Goal: Task Accomplishment & Management: Use online tool/utility

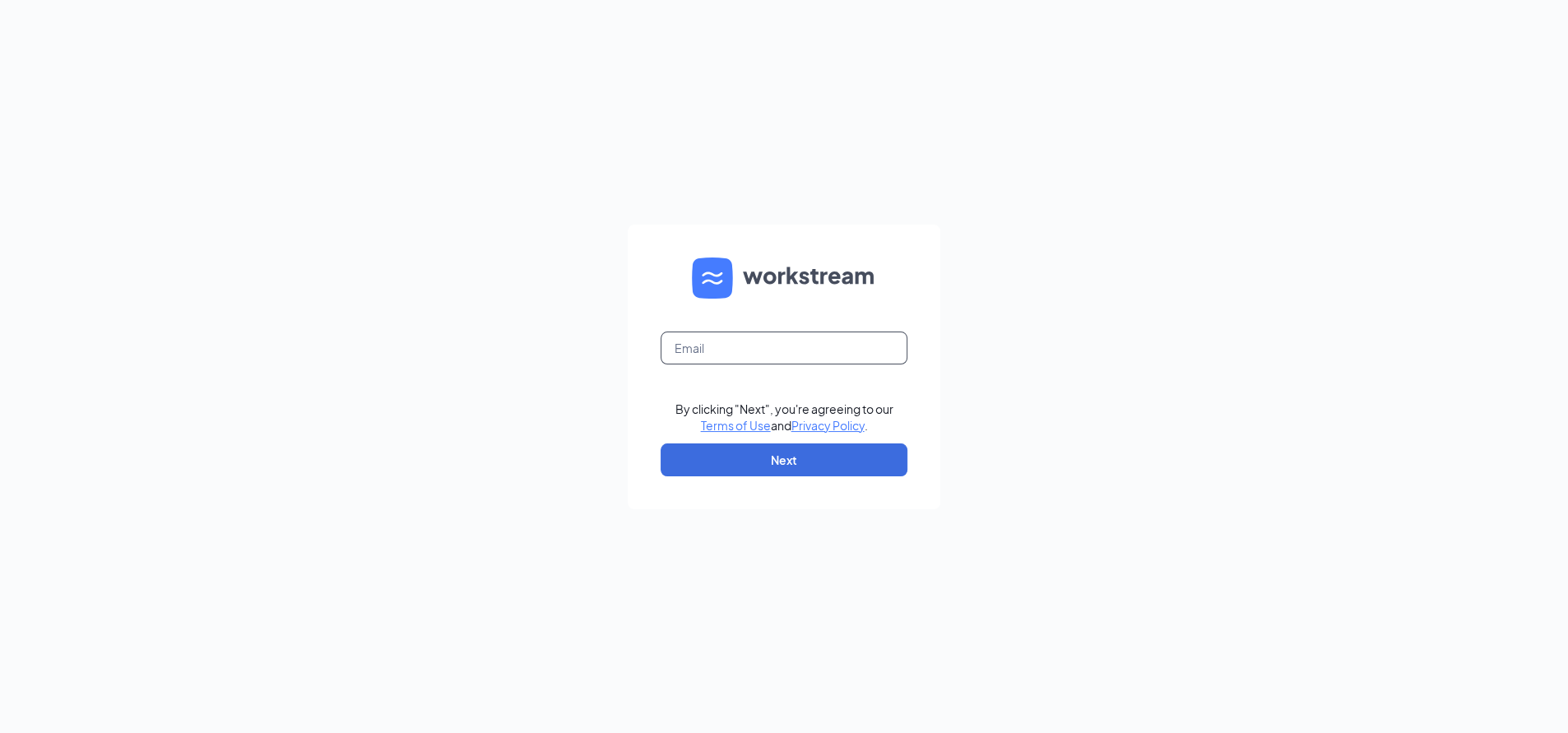
click at [800, 350] on input "text" at bounding box center [784, 348] width 246 height 33
type input "lpowell@thriftbooks.com"
click at [783, 453] on button "Next" at bounding box center [784, 461] width 246 height 33
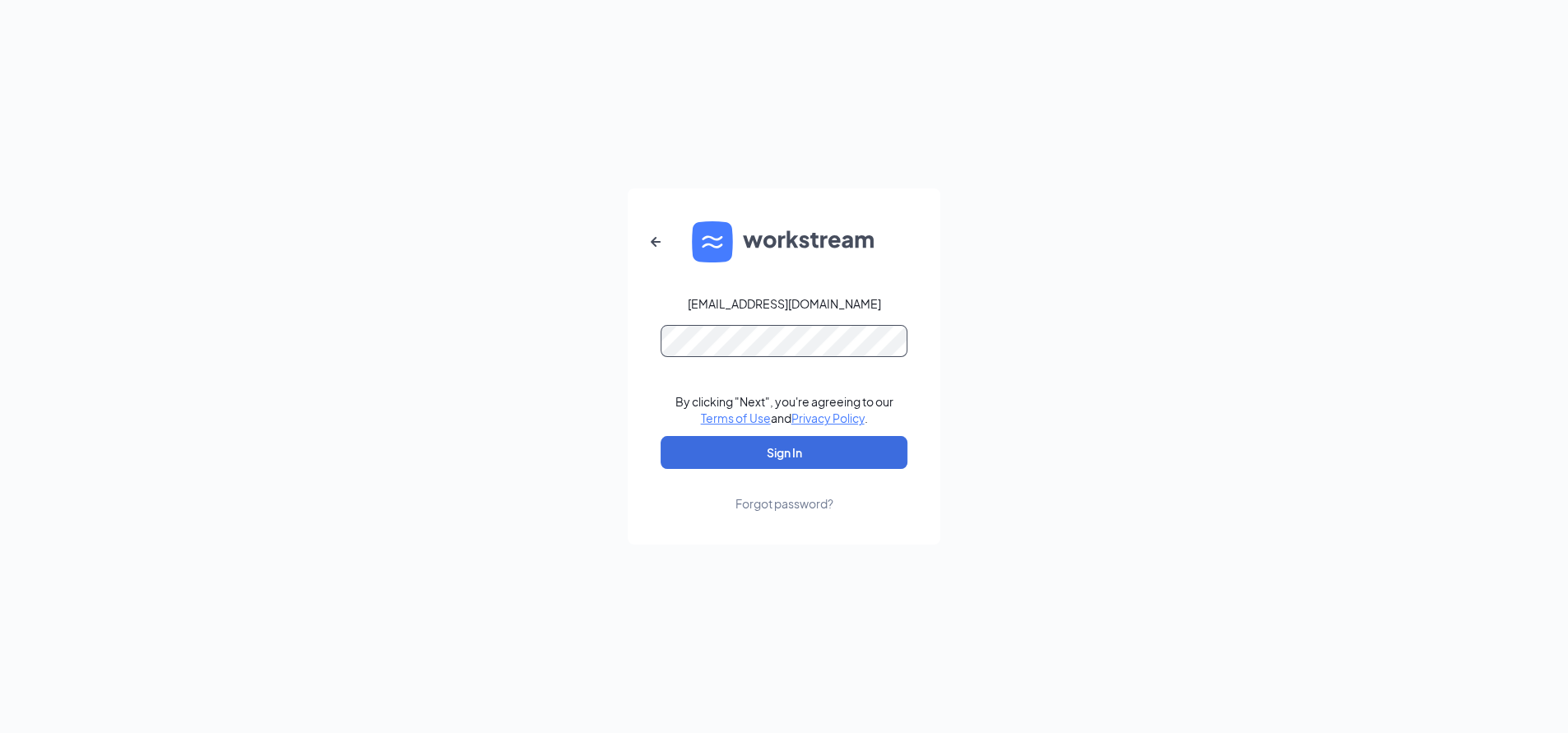
click at [660, 436] on button "Sign In" at bounding box center [784, 453] width 246 height 33
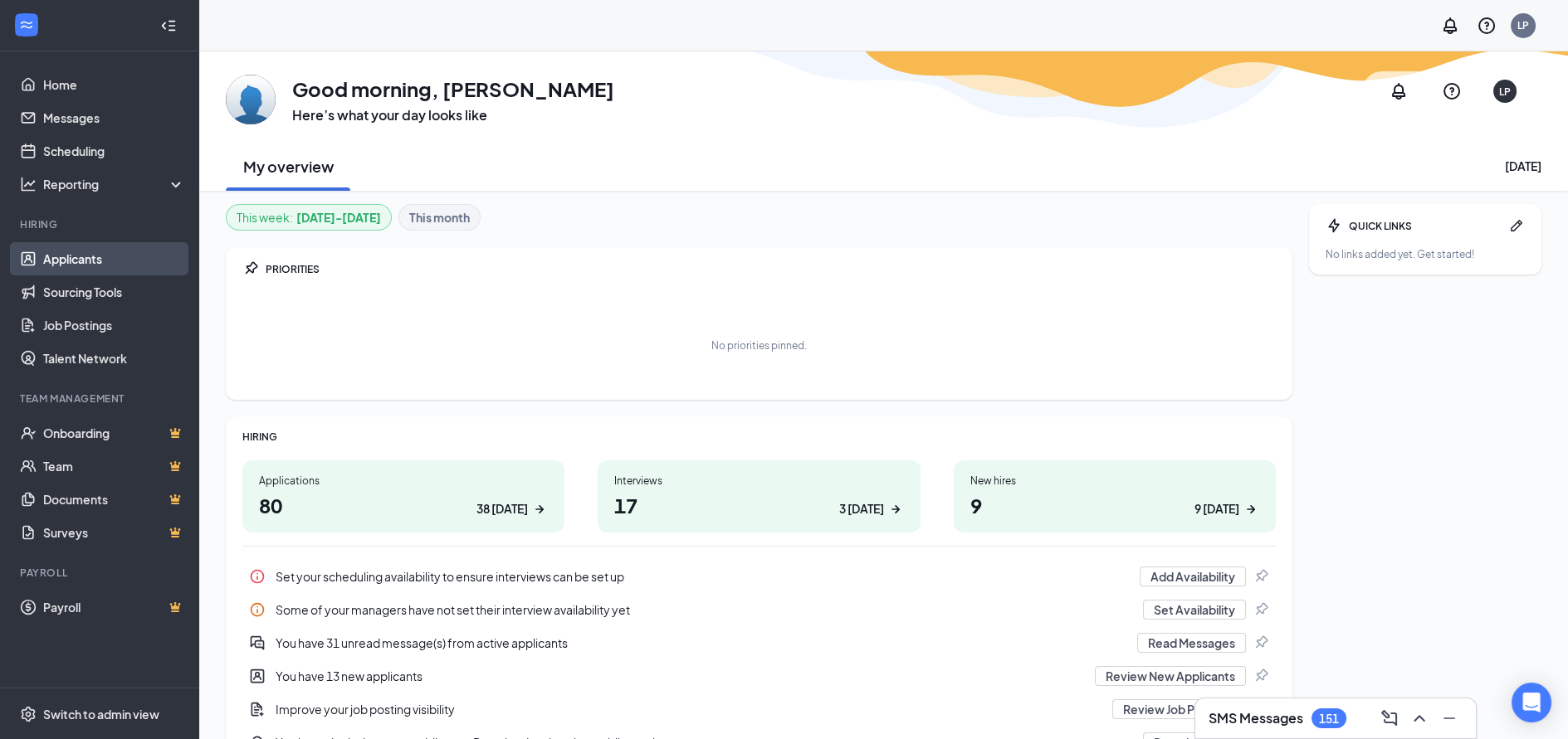
click at [54, 260] on link "Applicants" at bounding box center [114, 259] width 142 height 34
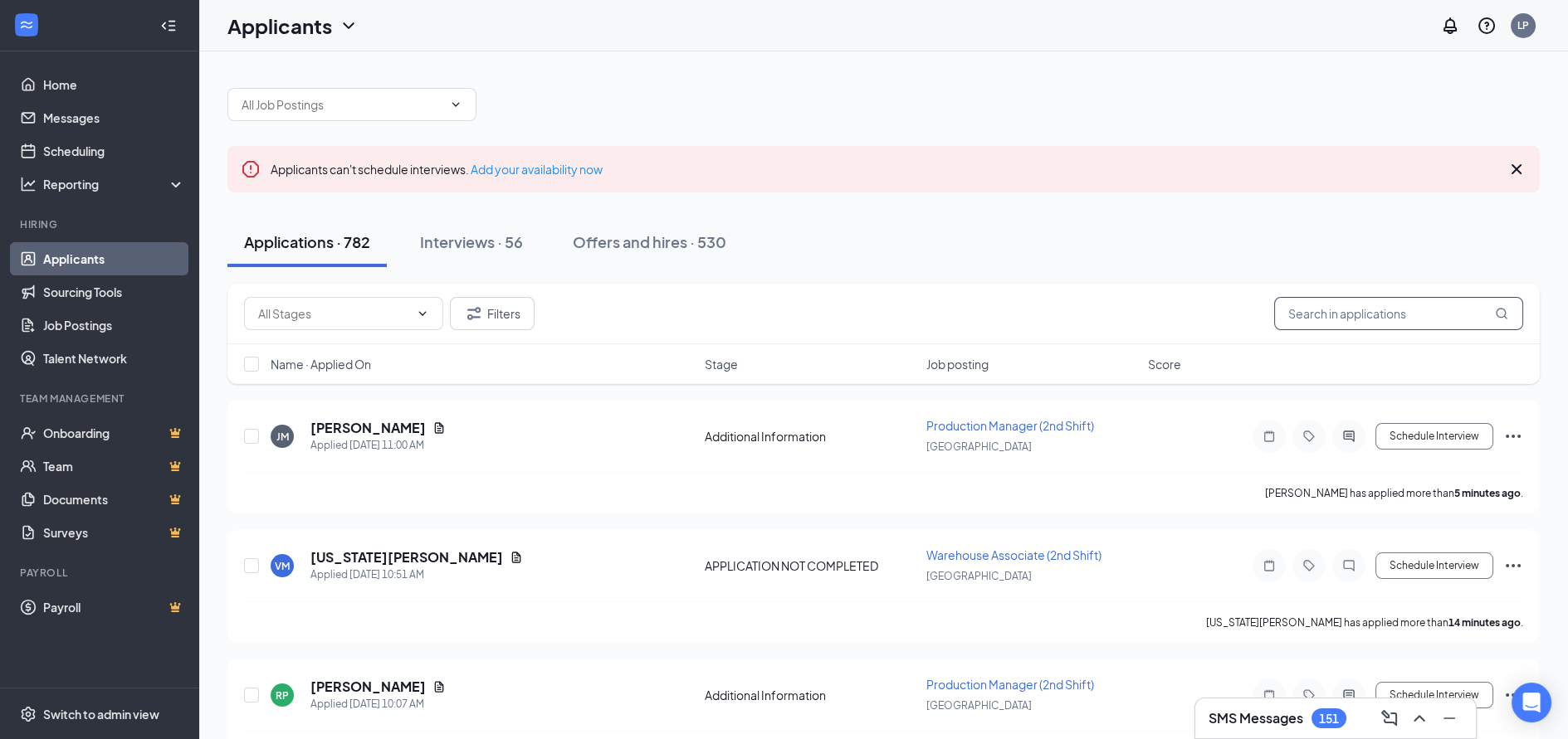
click at [1391, 309] on input "text" at bounding box center [1399, 314] width 249 height 34
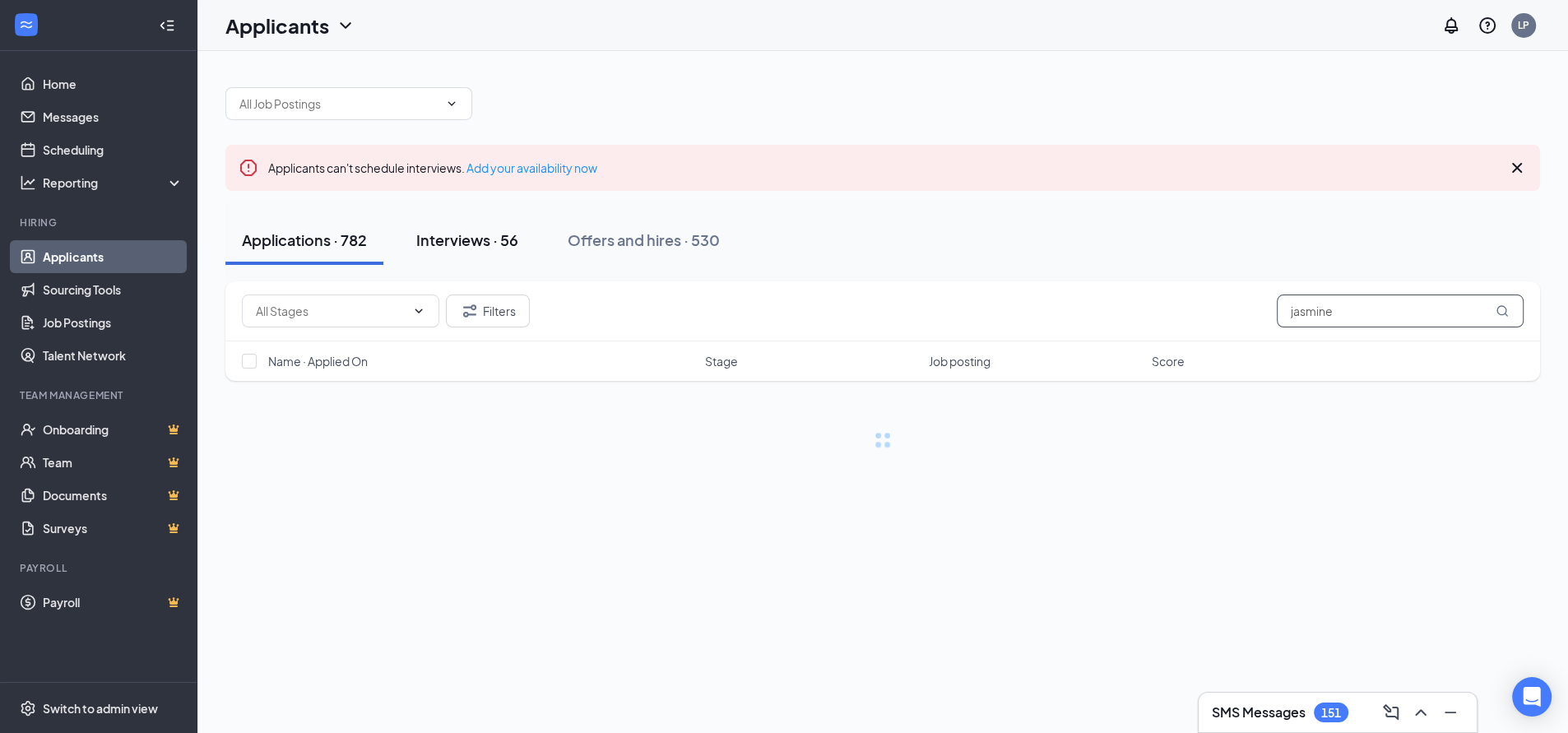
type input "jasmine"
click at [505, 246] on div "Interviews · 56" at bounding box center [467, 240] width 102 height 20
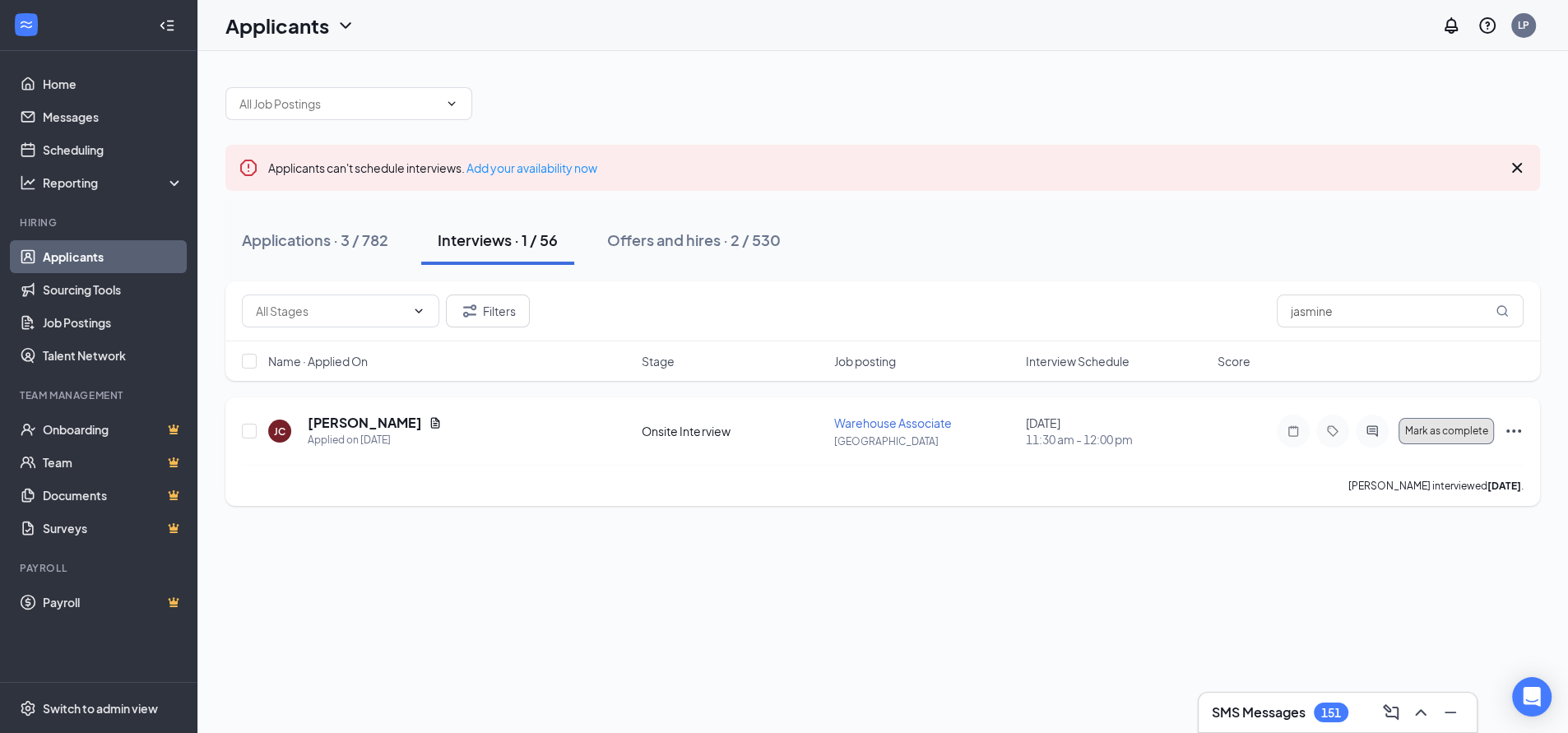
click at [1429, 433] on span "Mark as complete" at bounding box center [1446, 431] width 83 height 11
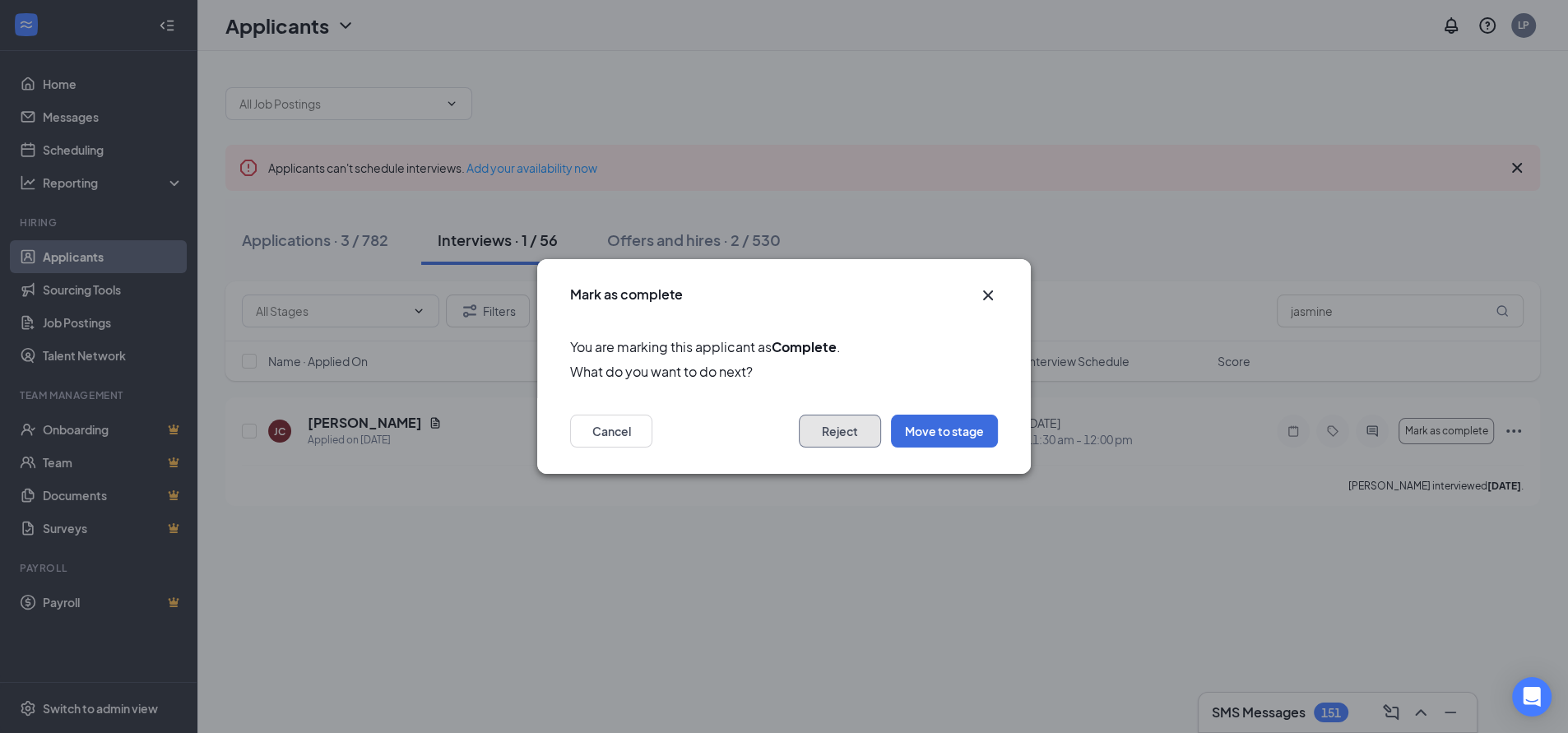
click at [843, 425] on button "Reject" at bounding box center [840, 432] width 82 height 33
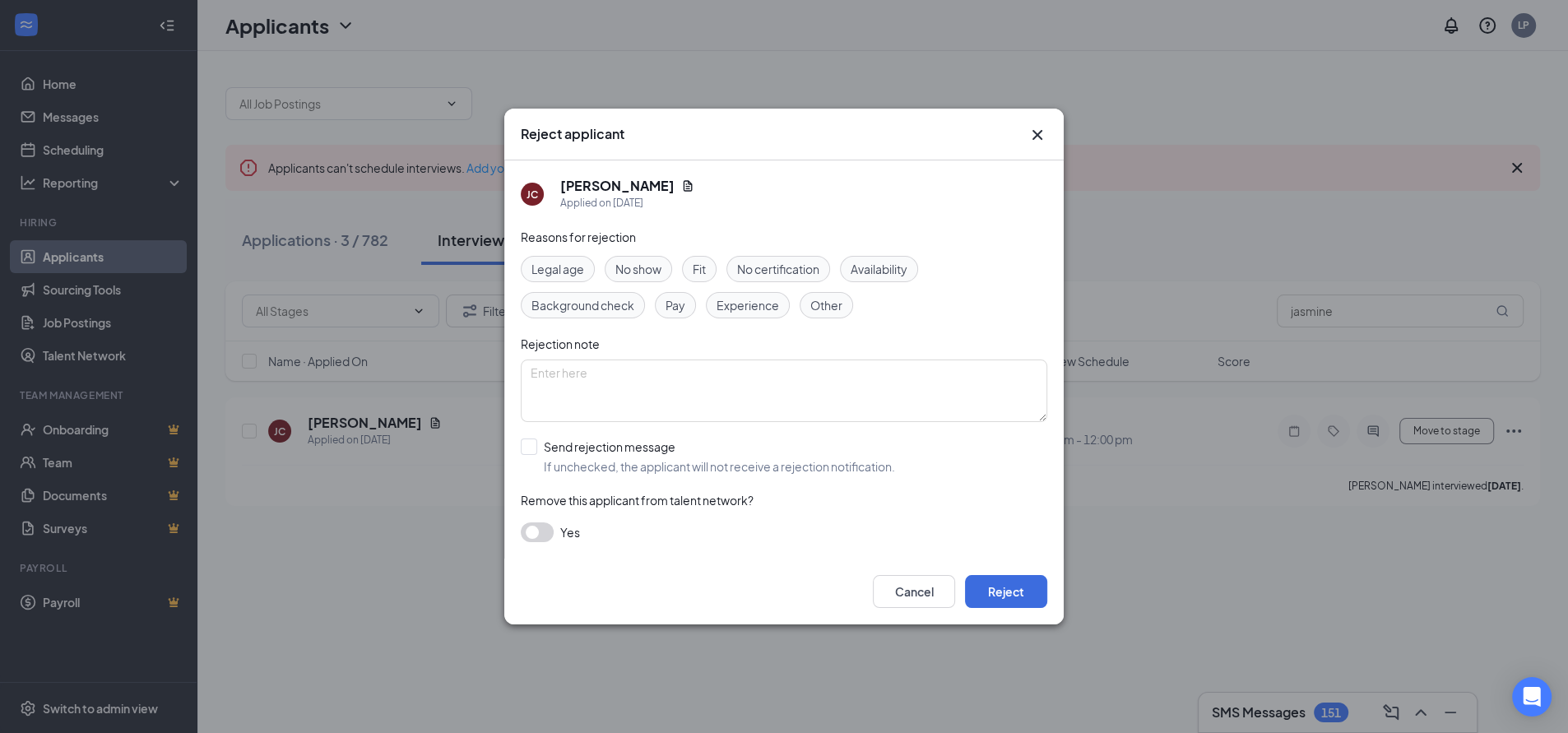
click at [638, 273] on span "No show" at bounding box center [638, 270] width 46 height 19
click at [1015, 593] on button "Reject" at bounding box center [1006, 592] width 82 height 33
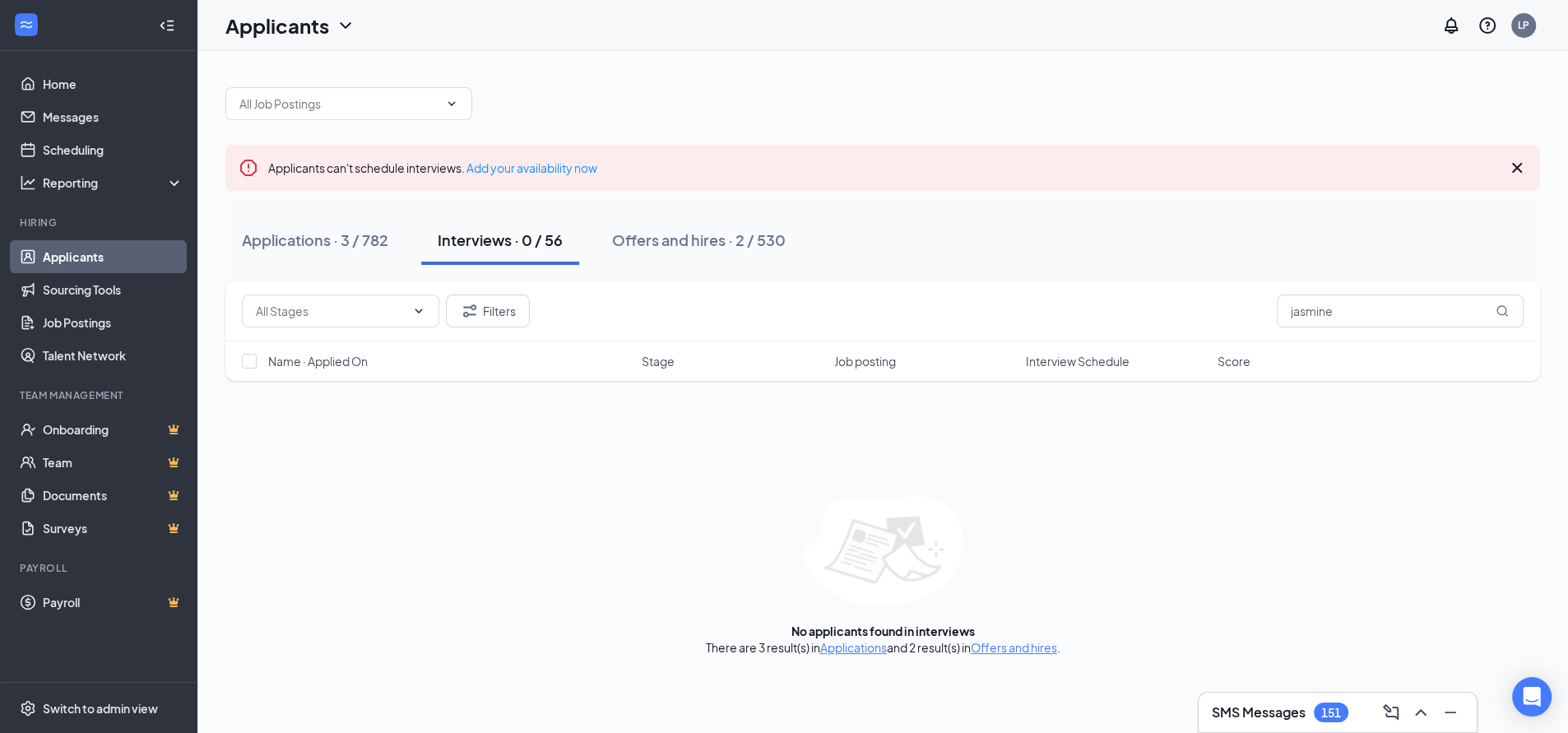
click at [642, 569] on div "No applicants found in interviews There are 3 result(s) in Applications and 2 r…" at bounding box center [883, 576] width 1315 height 159
drag, startPoint x: 1396, startPoint y: 301, endPoint x: 1045, endPoint y: 358, distance: 355.6
click at [1050, 358] on div "Filters jasmine Name · Applied On Stage Job posting Interview Schedule Score" at bounding box center [883, 331] width 1315 height 99
drag, startPoint x: 1338, startPoint y: 310, endPoint x: 1185, endPoint y: 312, distance: 153.0
click at [1185, 312] on div "Filters [PERSON_NAME]" at bounding box center [883, 311] width 1282 height 33
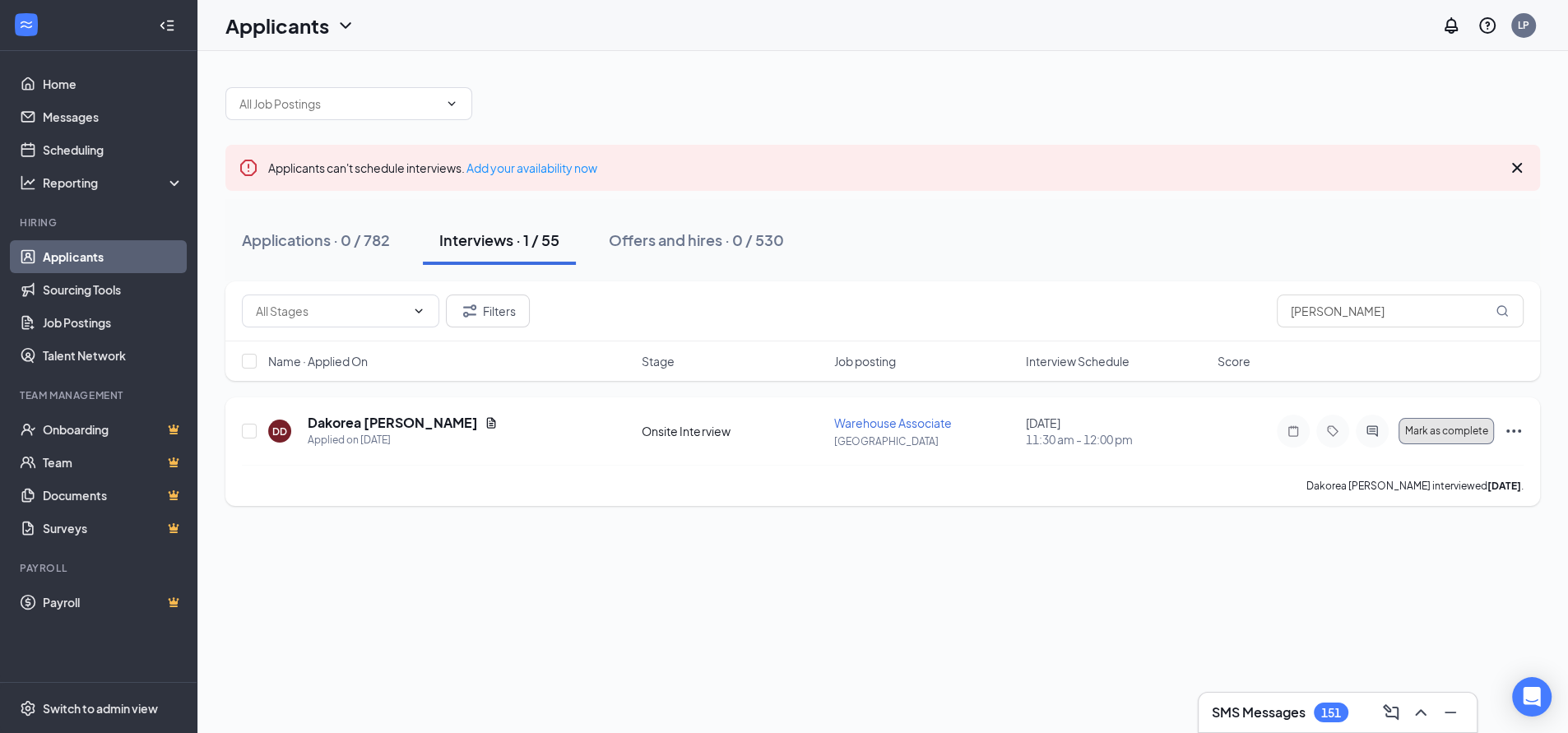
click at [1432, 432] on span "Mark as complete" at bounding box center [1446, 431] width 83 height 11
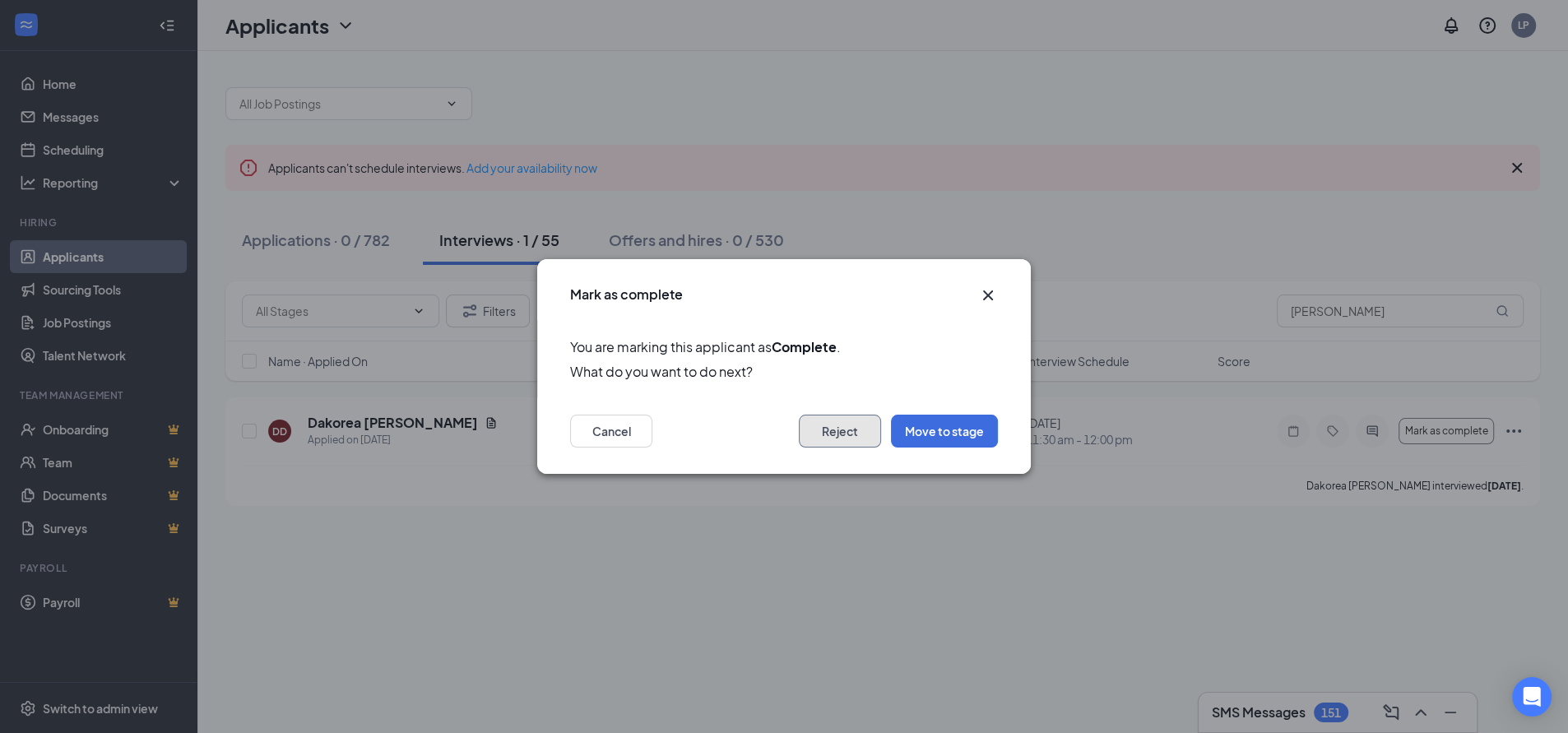
click at [824, 431] on button "Reject" at bounding box center [840, 432] width 82 height 33
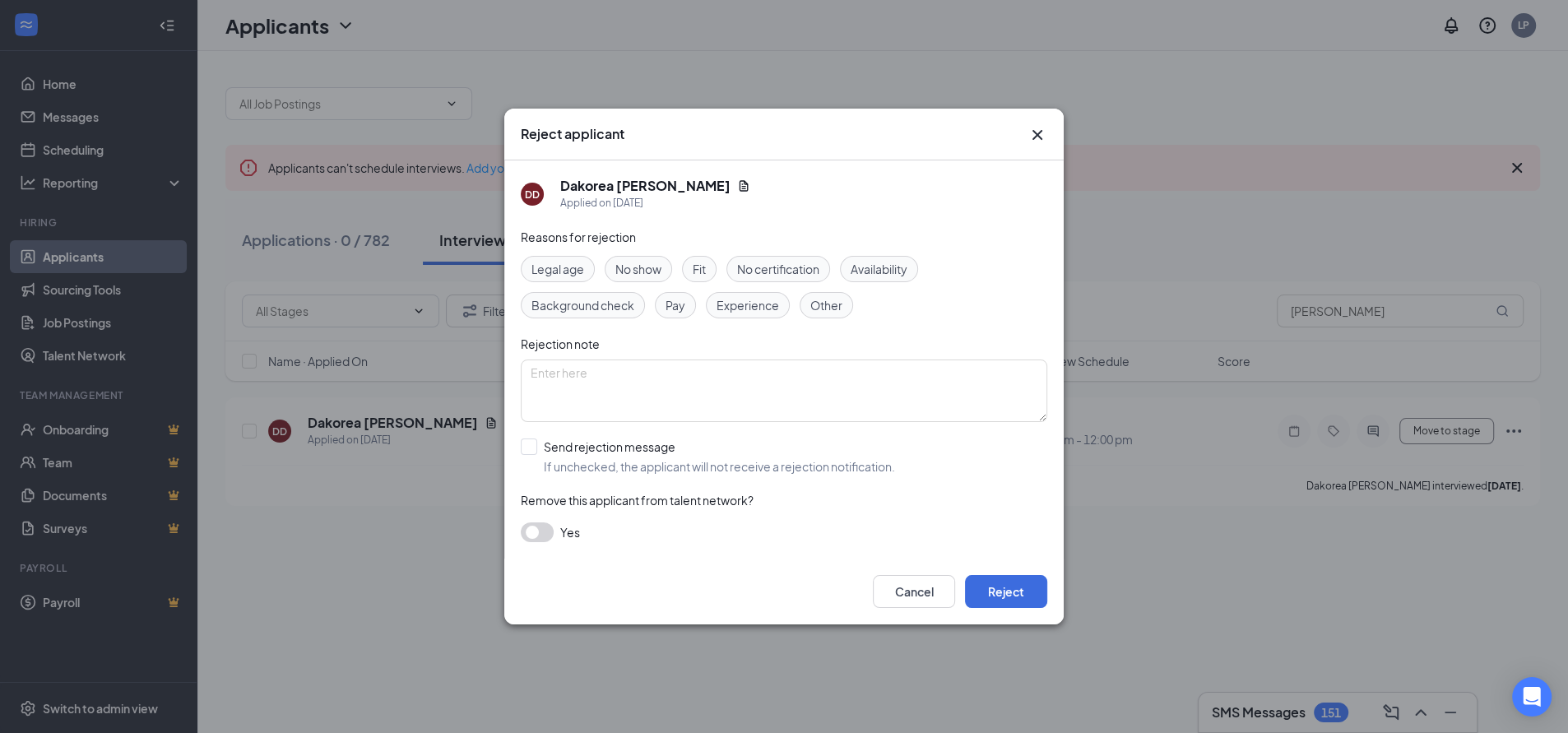
click at [643, 265] on span "No show" at bounding box center [638, 270] width 46 height 19
click at [1001, 588] on button "Reject" at bounding box center [1006, 592] width 82 height 33
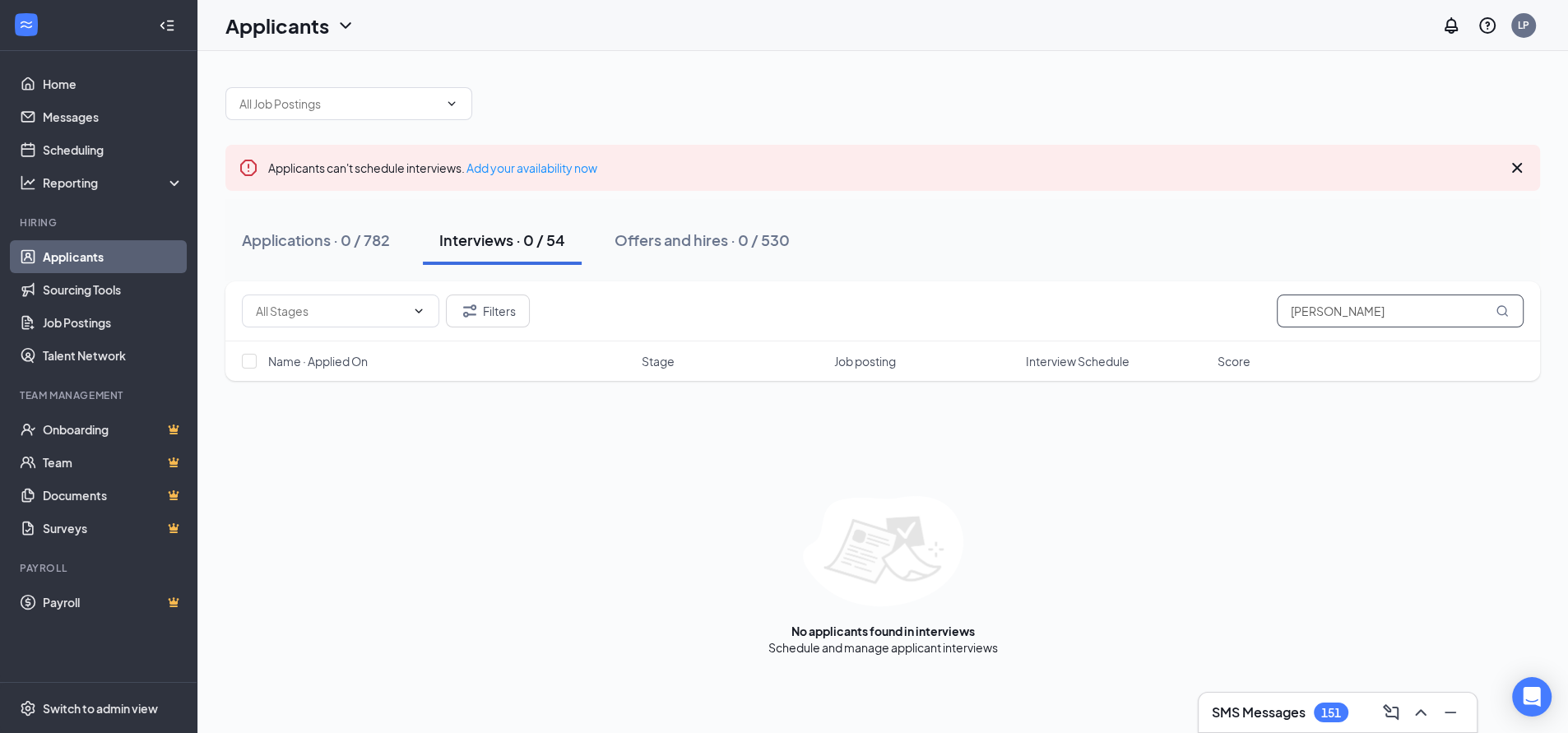
drag, startPoint x: 1359, startPoint y: 307, endPoint x: 1150, endPoint y: 317, distance: 209.2
click at [1150, 317] on div "Filters [PERSON_NAME]" at bounding box center [883, 311] width 1282 height 33
type input "daylin"
click at [711, 243] on div "Offers and hires · 0 / 530" at bounding box center [702, 240] width 175 height 20
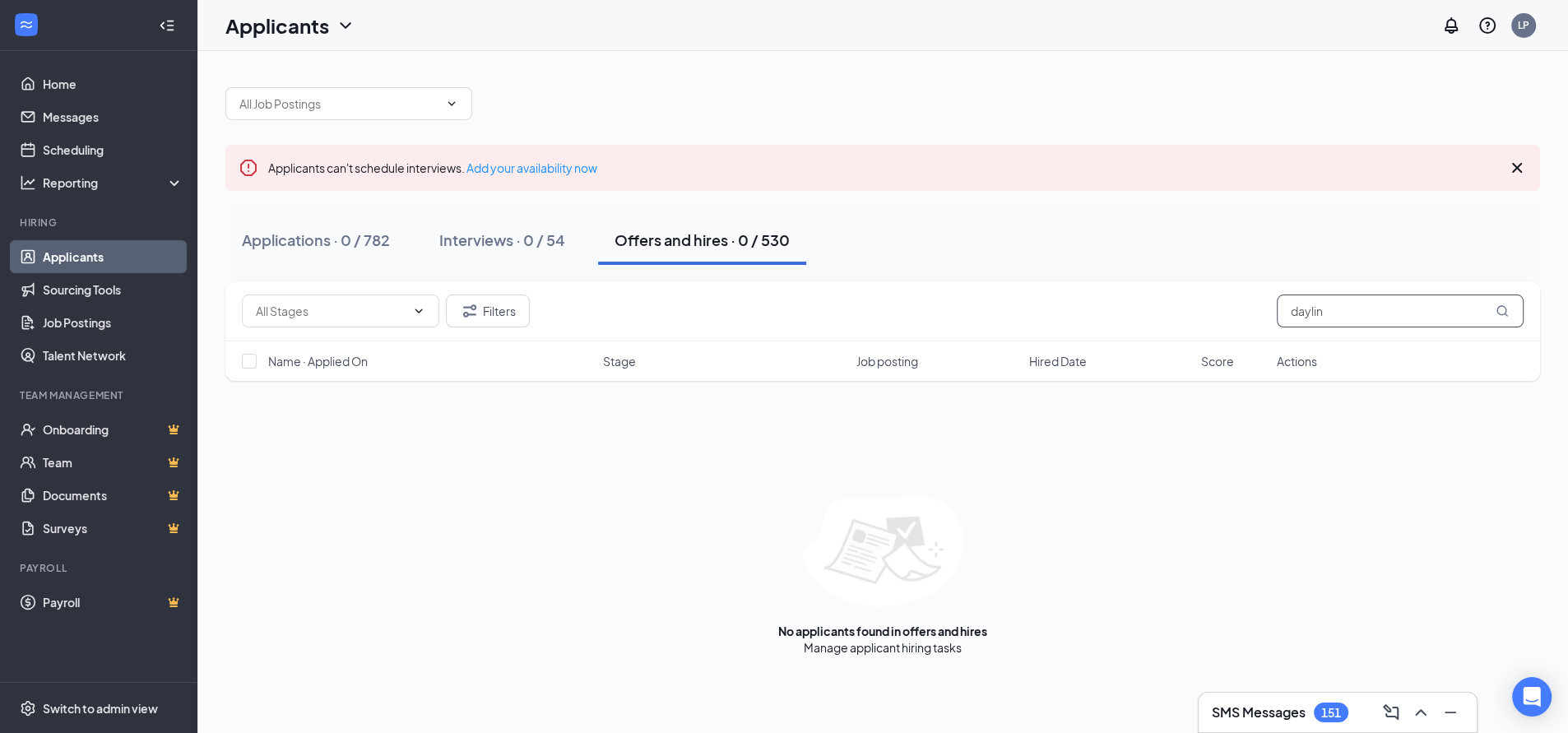
drag, startPoint x: 1250, startPoint y: 324, endPoint x: 1236, endPoint y: 324, distance: 14.0
click at [1236, 324] on div "Filters daylin" at bounding box center [883, 311] width 1315 height 60
type input "[PERSON_NAME]"
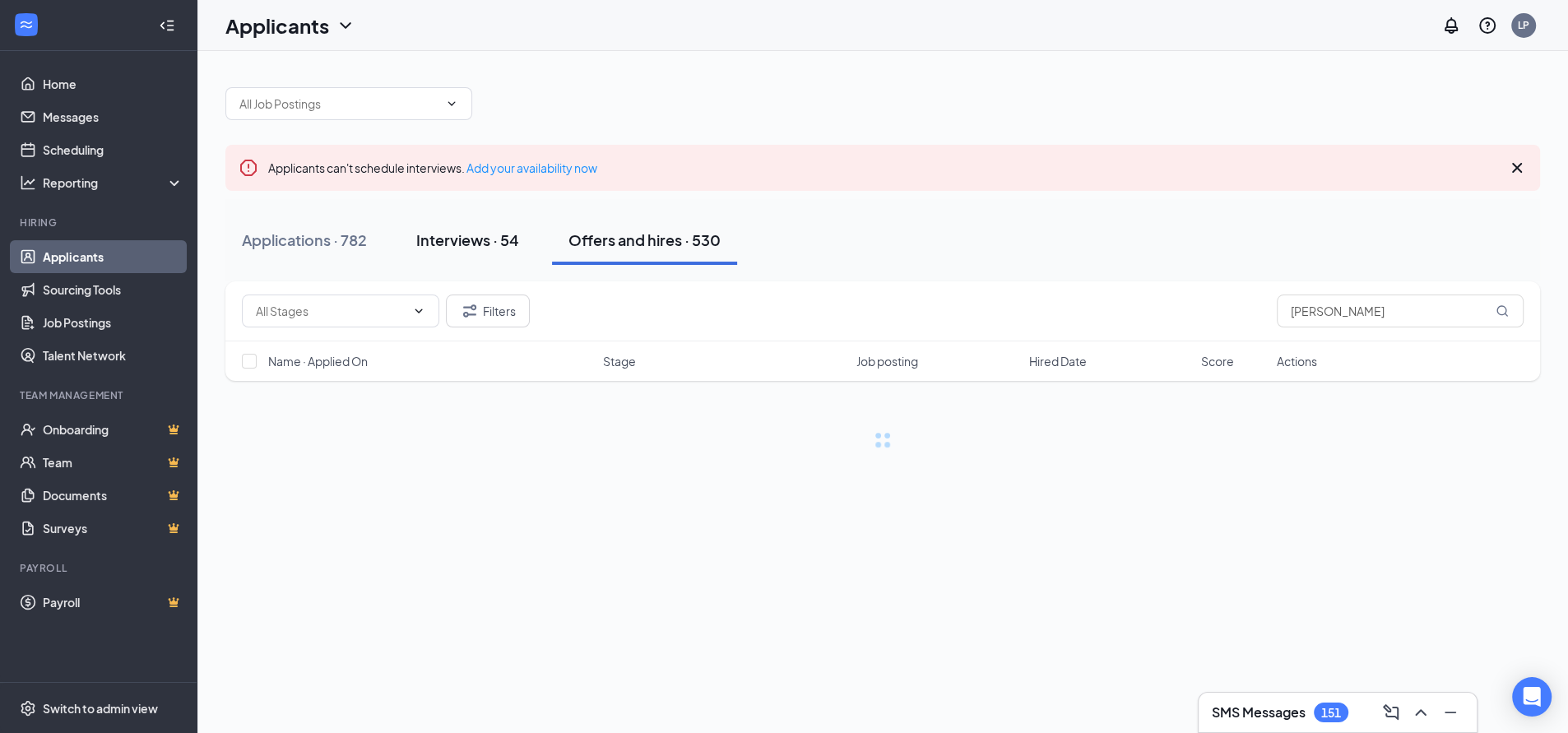
click at [440, 238] on div "Interviews · 54" at bounding box center [467, 240] width 103 height 20
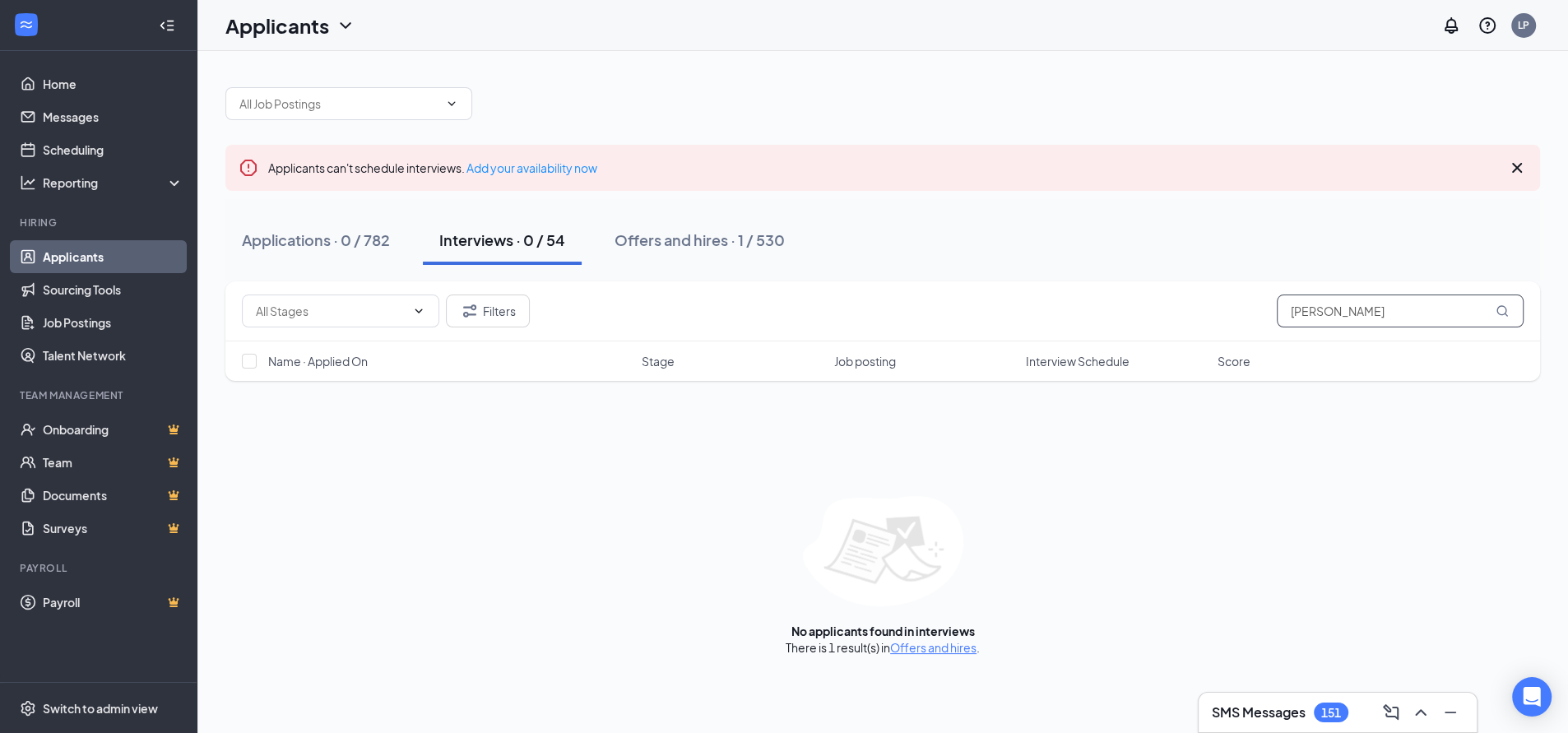
drag, startPoint x: 1351, startPoint y: 321, endPoint x: 1168, endPoint y: 333, distance: 183.4
click at [1168, 333] on div "Filters [PERSON_NAME]" at bounding box center [883, 311] width 1315 height 60
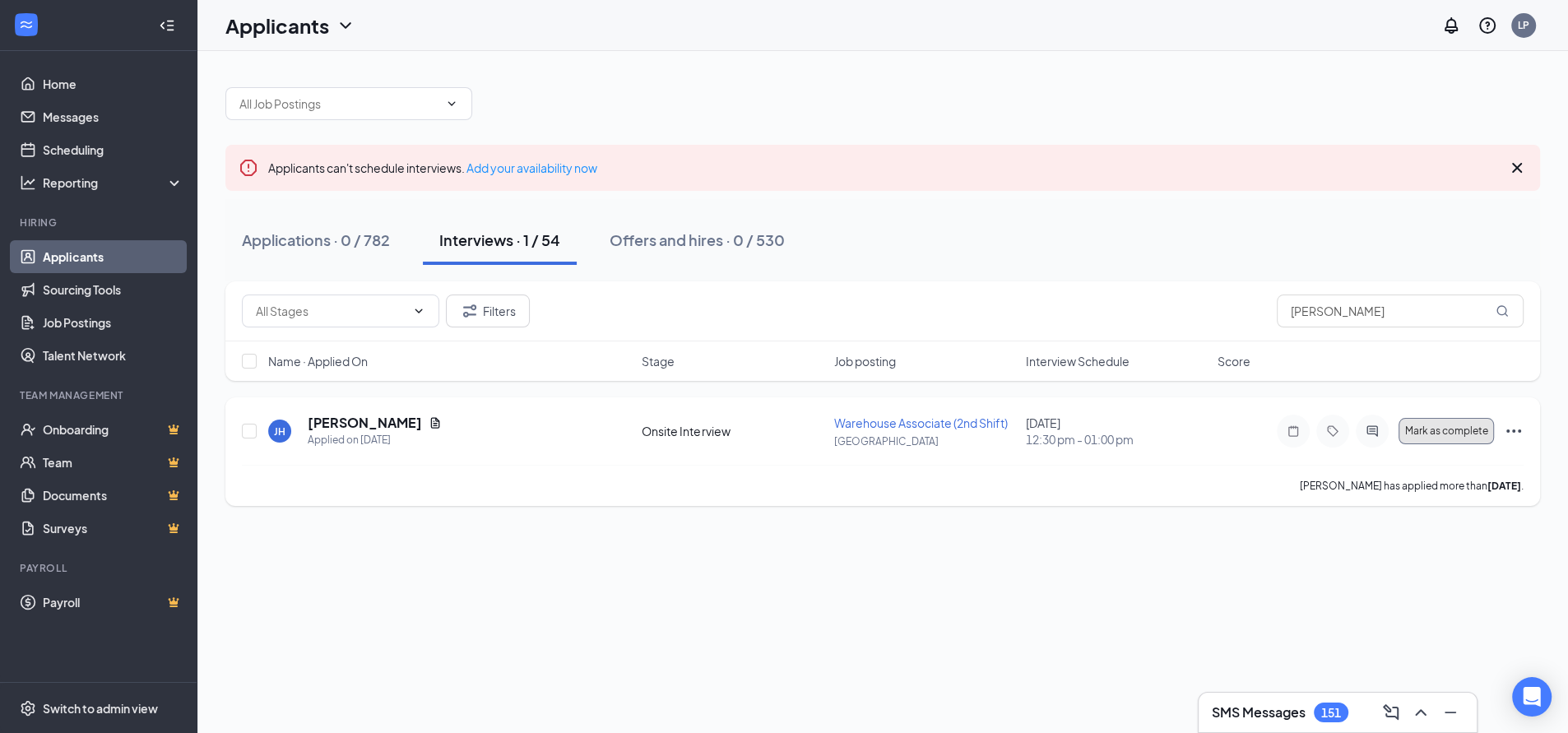
click at [1428, 434] on span "Mark as complete" at bounding box center [1446, 431] width 83 height 11
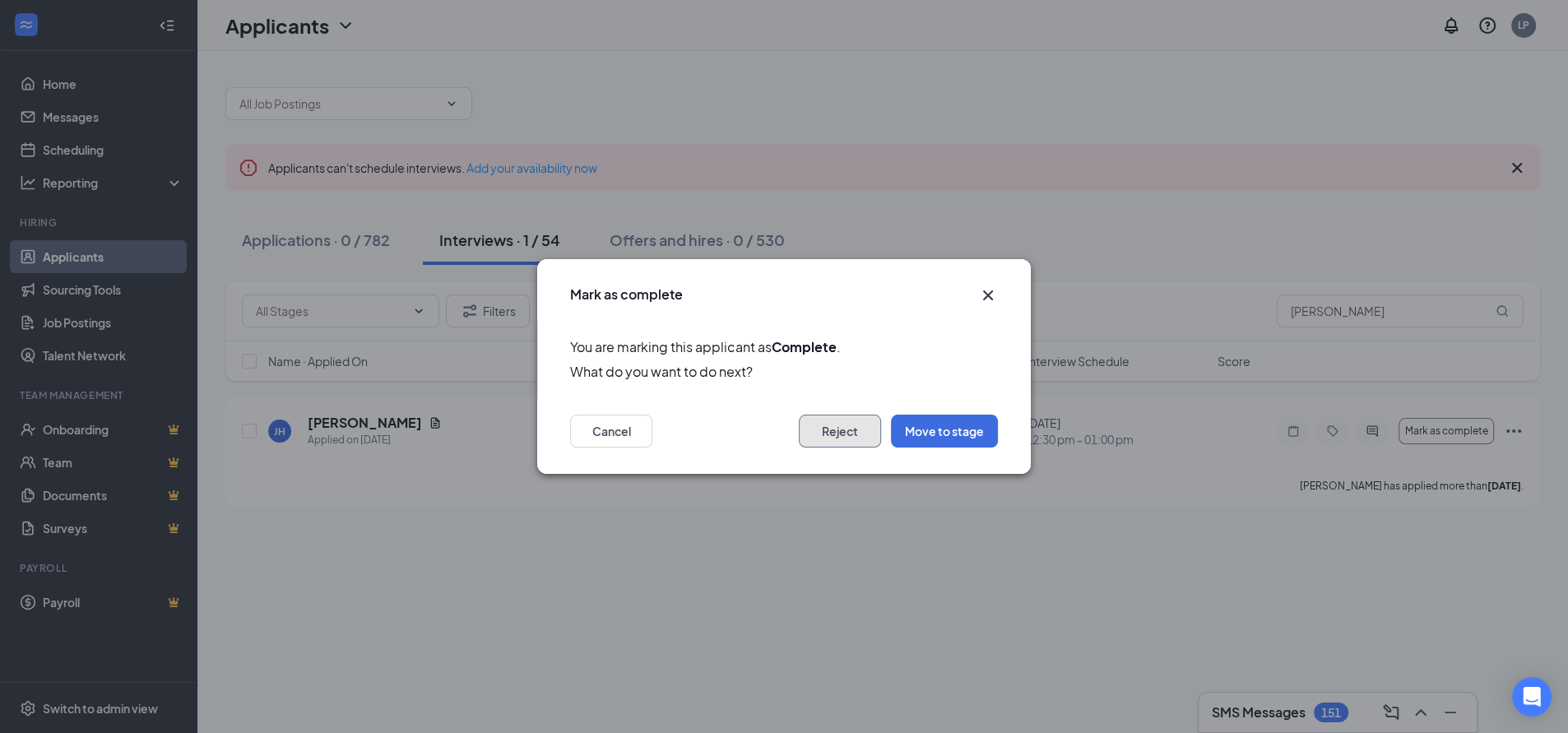
click at [851, 430] on button "Reject" at bounding box center [840, 432] width 82 height 33
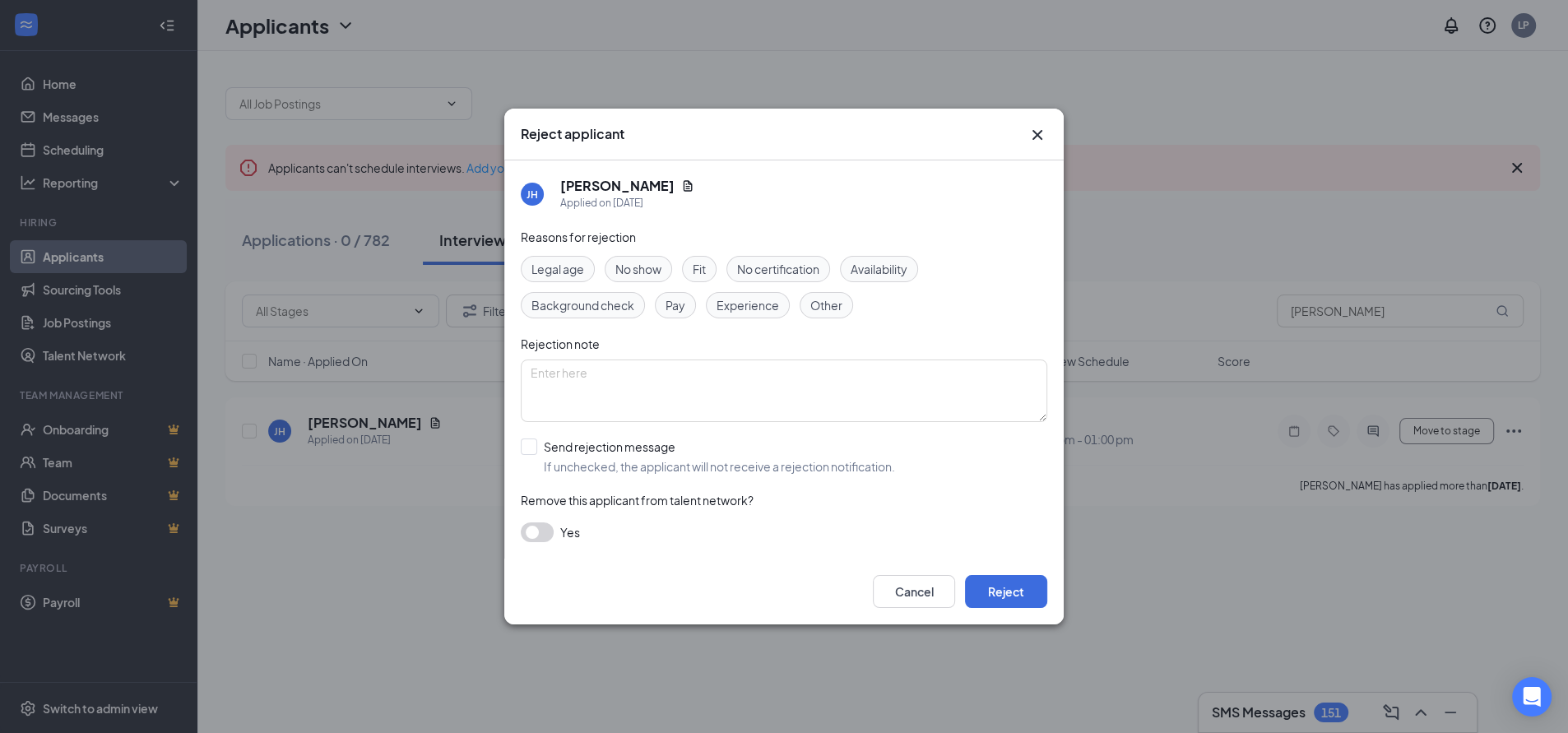
click at [618, 261] on span "No show" at bounding box center [638, 270] width 46 height 19
click at [1024, 599] on button "Reject" at bounding box center [1006, 592] width 82 height 33
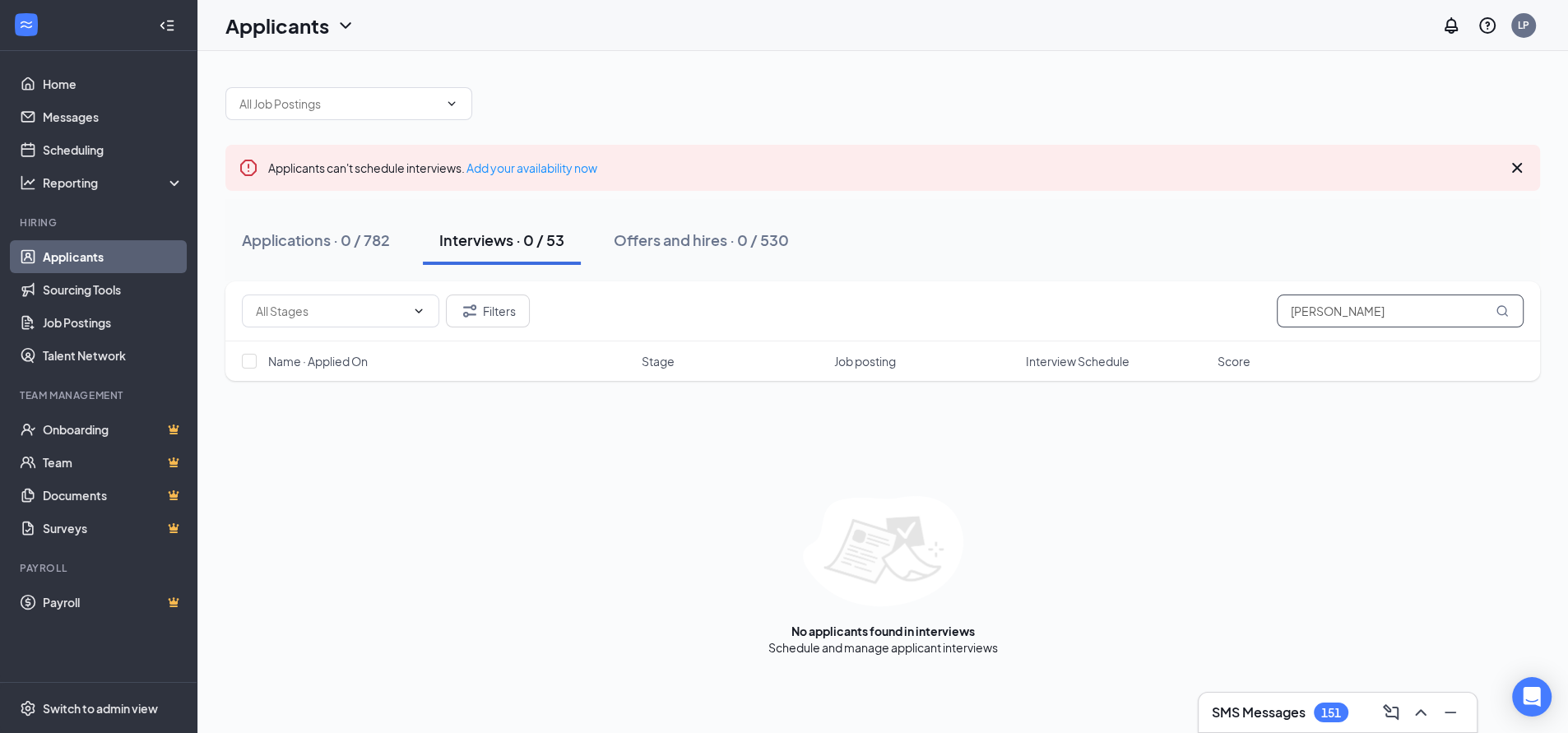
drag, startPoint x: 1341, startPoint y: 310, endPoint x: 1098, endPoint y: 322, distance: 243.3
click at [1108, 322] on div "Filters [PERSON_NAME]" at bounding box center [883, 311] width 1282 height 33
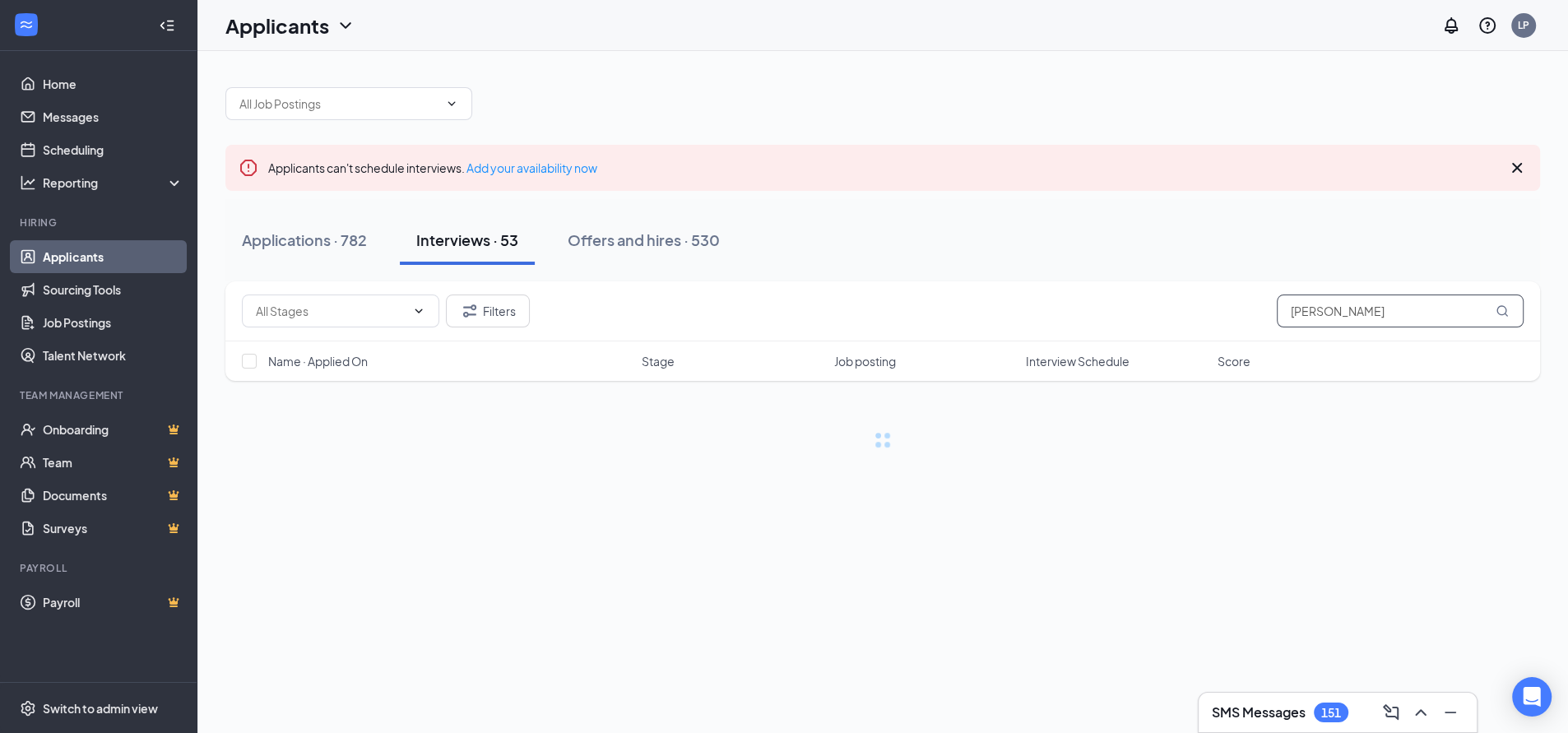
type input "[PERSON_NAME]"
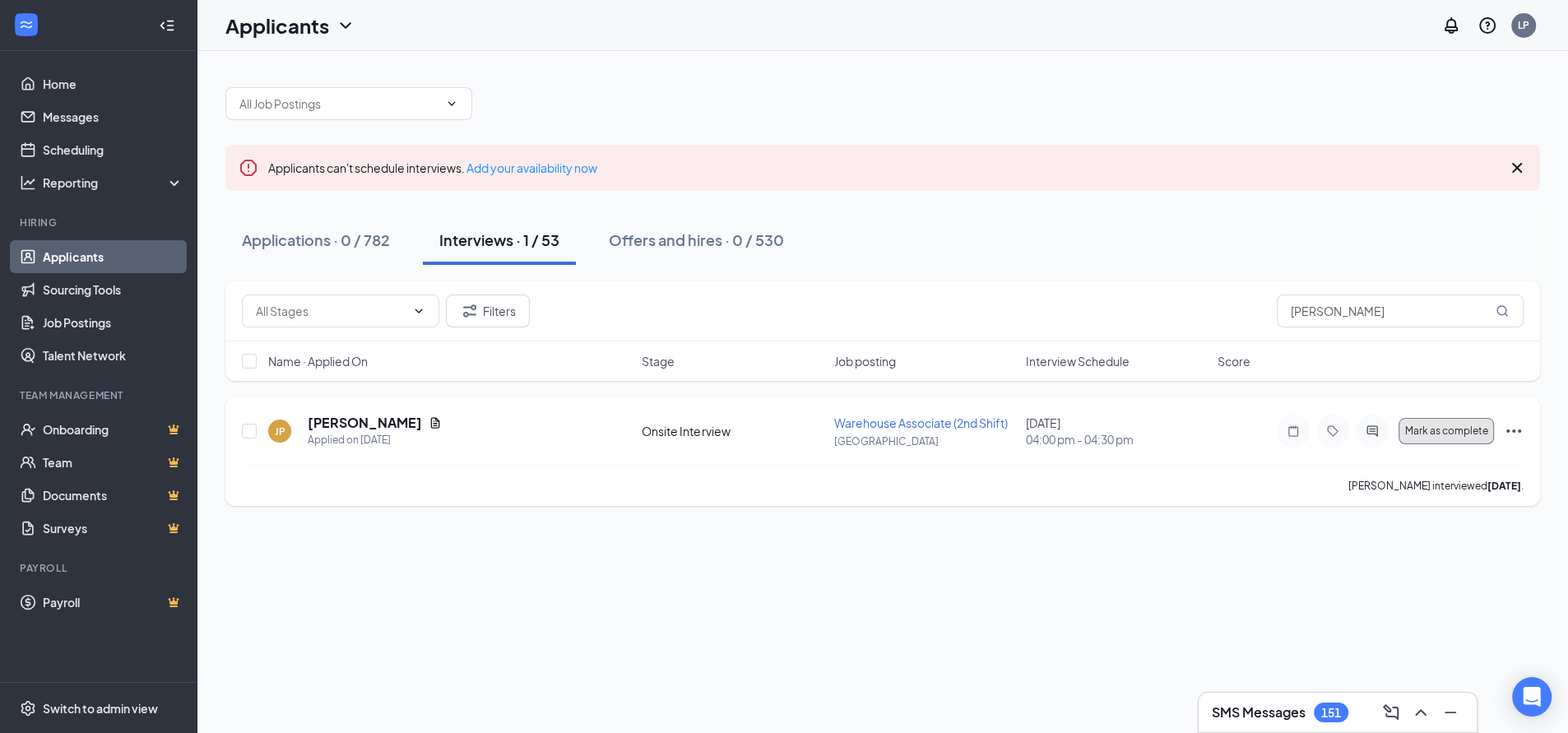
click at [1413, 435] on span "Mark as complete" at bounding box center [1446, 431] width 83 height 11
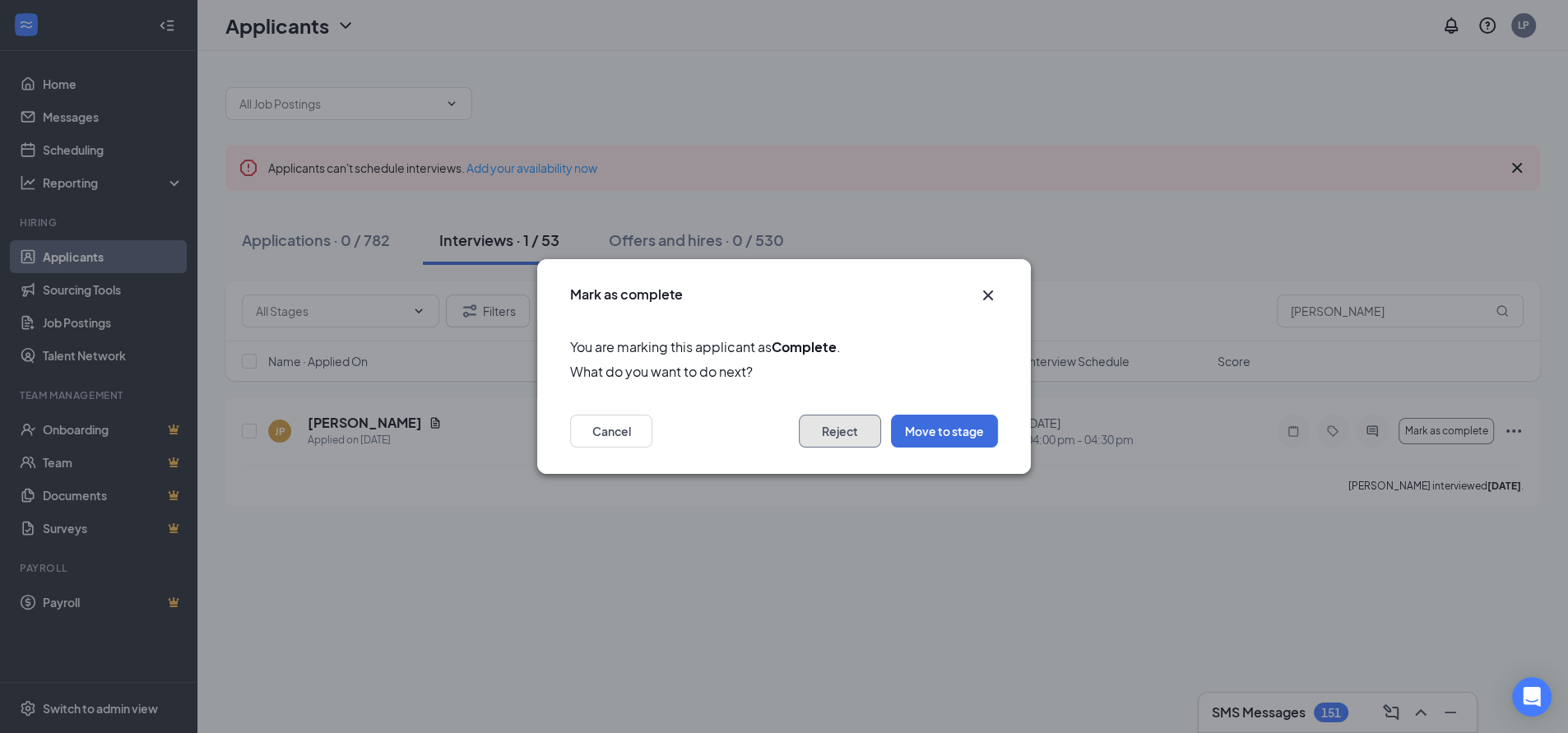
click at [856, 436] on button "Reject" at bounding box center [840, 432] width 82 height 33
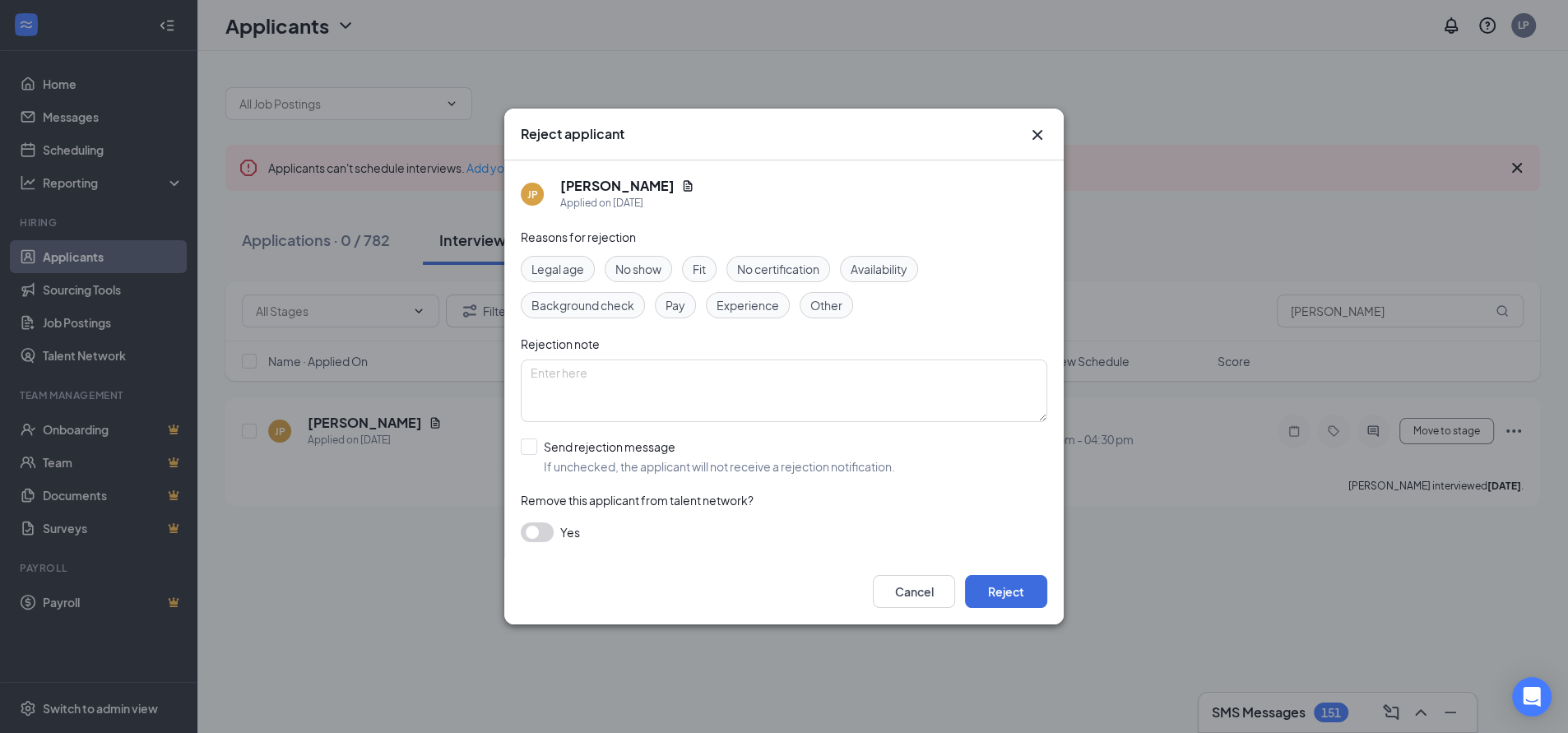
click at [627, 262] on span "No show" at bounding box center [638, 270] width 46 height 19
click at [986, 580] on button "Reject" at bounding box center [1006, 592] width 82 height 33
